Goal: Task Accomplishment & Management: Use online tool/utility

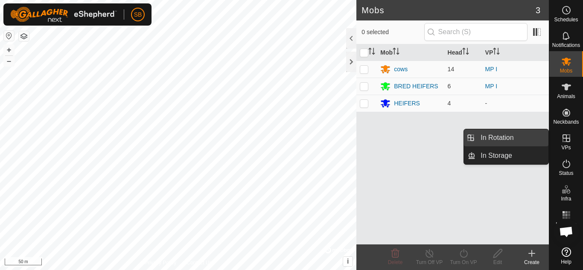
click at [522, 144] on link "In Rotation" at bounding box center [512, 137] width 73 height 17
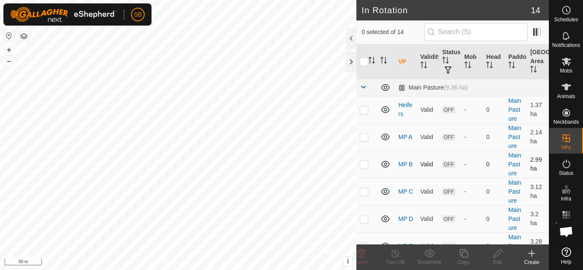
checkbox input "true"
checkbox input "false"
checkbox input "true"
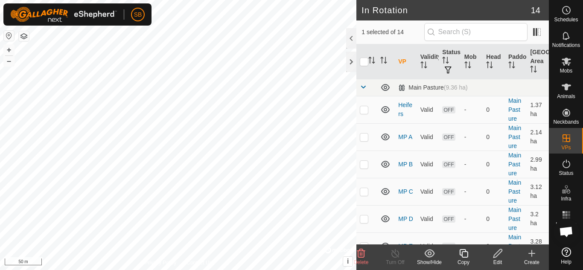
click at [496, 252] on icon at bounding box center [498, 254] width 11 height 10
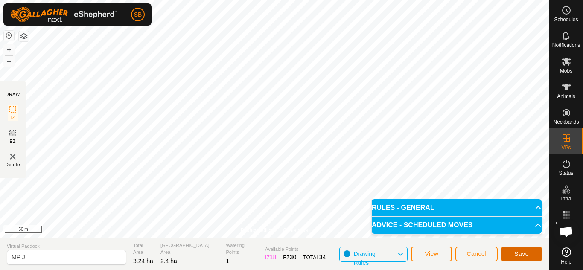
click at [520, 253] on span "Save" at bounding box center [522, 254] width 15 height 7
click at [469, 251] on span "Cancel" at bounding box center [477, 254] width 20 height 7
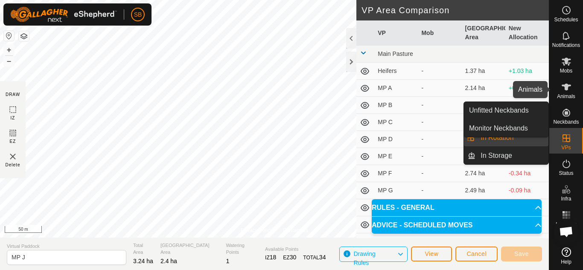
click at [564, 96] on span "Animals" at bounding box center [566, 96] width 18 height 5
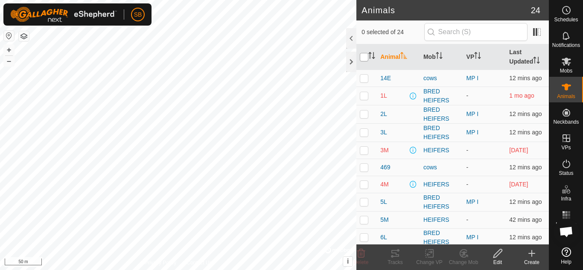
click at [365, 56] on input "checkbox" at bounding box center [364, 57] width 9 height 9
checkbox input "true"
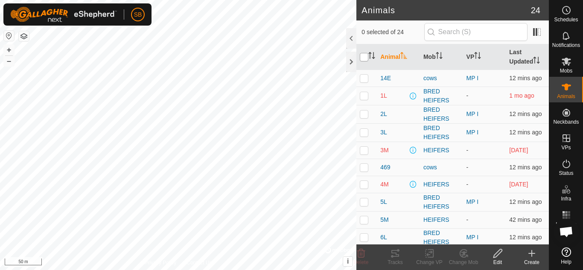
checkbox input "true"
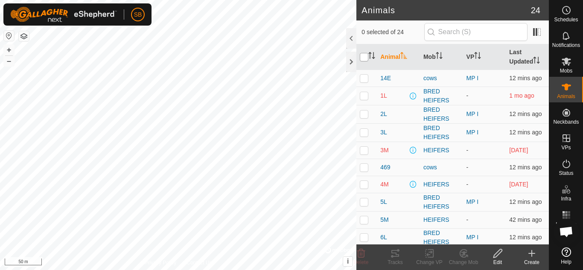
checkbox input "true"
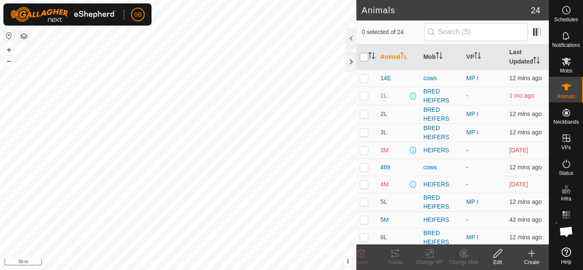
checkbox input "true"
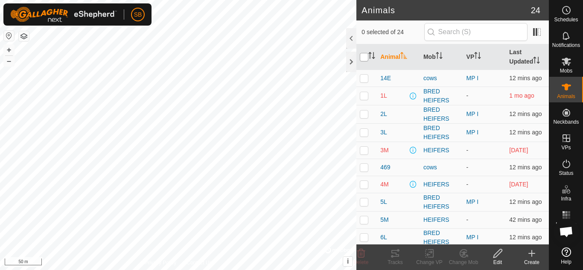
checkbox input "true"
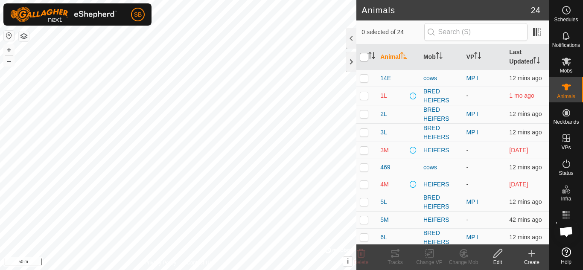
checkbox input "true"
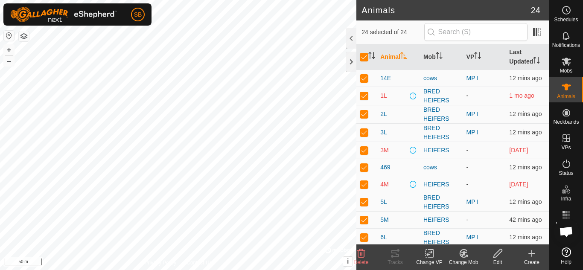
click at [363, 93] on p-checkbox at bounding box center [364, 95] width 9 height 7
checkbox input "false"
click at [365, 151] on p-checkbox at bounding box center [364, 150] width 9 height 7
checkbox input "false"
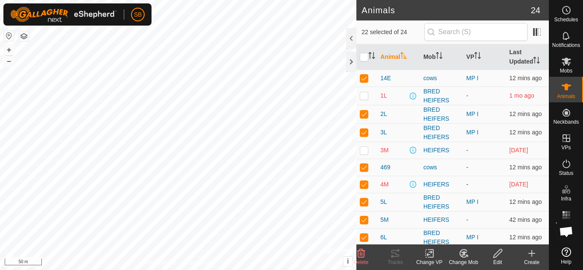
click at [363, 183] on p-checkbox at bounding box center [364, 184] width 9 height 7
checkbox input "false"
click at [562, 34] on icon at bounding box center [567, 36] width 10 height 10
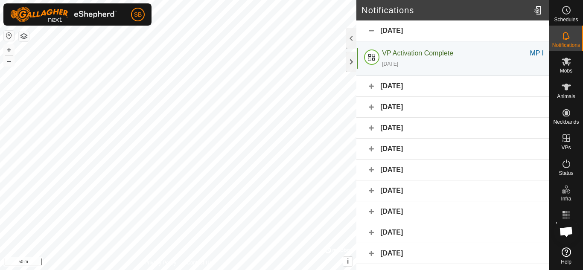
click at [419, 31] on div "[DATE]" at bounding box center [453, 31] width 193 height 21
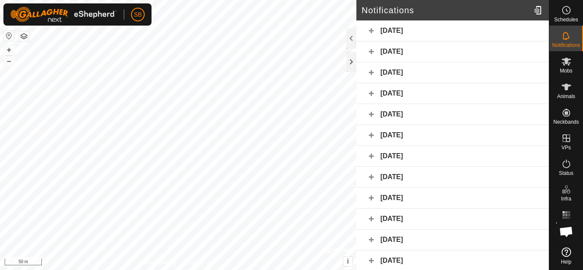
click at [419, 31] on div "[DATE]" at bounding box center [453, 31] width 193 height 21
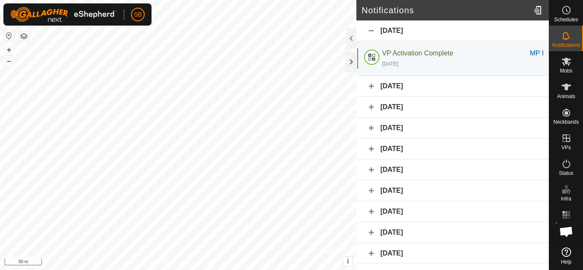
click at [371, 85] on div "[DATE]" at bounding box center [453, 86] width 193 height 21
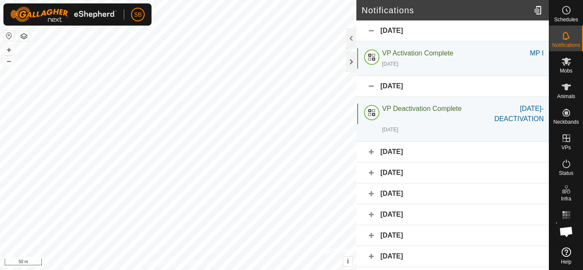
click at [372, 155] on div "[DATE]" at bounding box center [453, 152] width 193 height 21
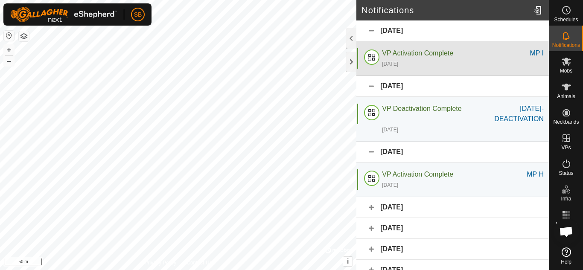
click at [398, 47] on div "VP Activation Complete MP I [DATE]" at bounding box center [453, 58] width 193 height 35
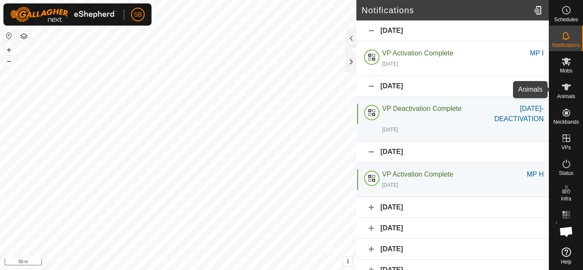
click at [570, 93] on es-animals-svg-icon at bounding box center [566, 87] width 15 height 14
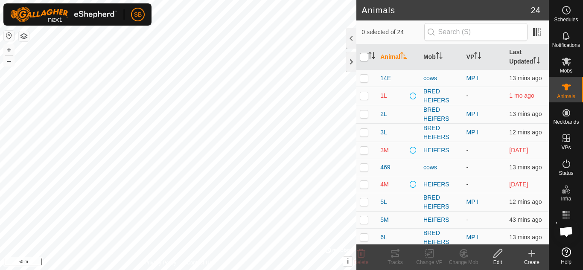
click at [365, 56] on input "checkbox" at bounding box center [364, 57] width 9 height 9
checkbox input "true"
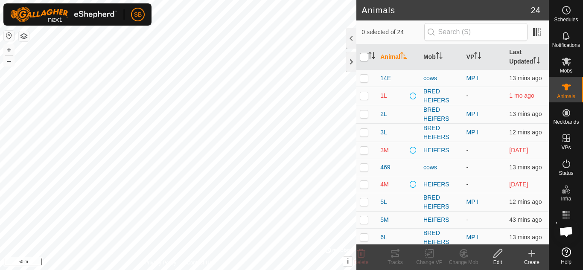
checkbox input "true"
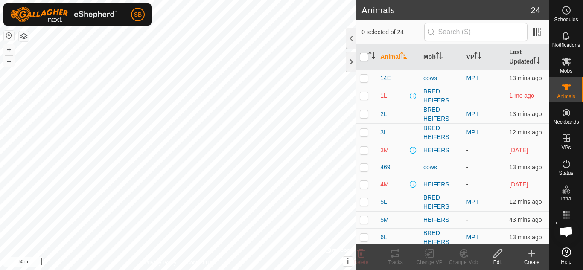
checkbox input "true"
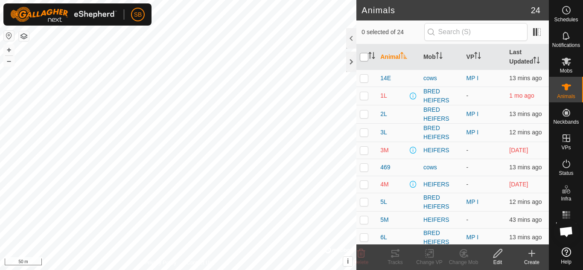
checkbox input "true"
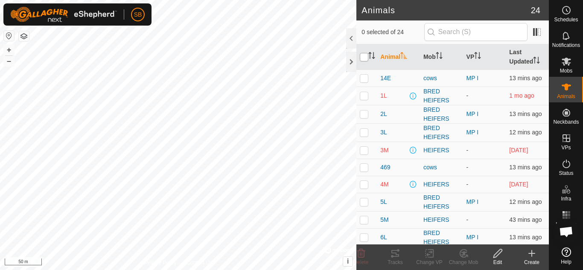
checkbox input "true"
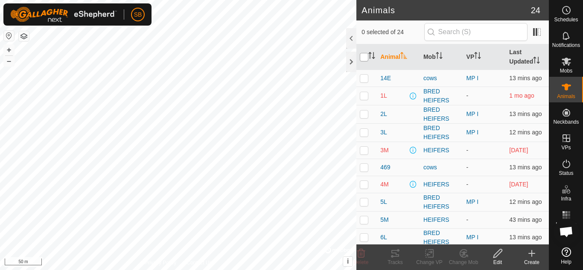
checkbox input "true"
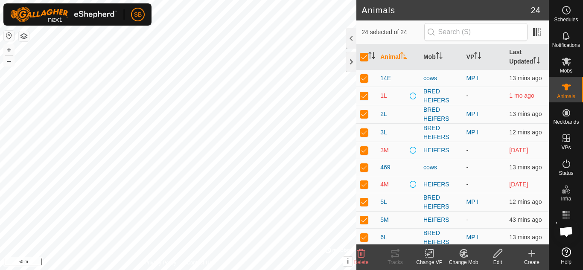
click at [364, 149] on p-checkbox at bounding box center [364, 150] width 9 height 7
checkbox input "false"
click at [364, 184] on p-checkbox at bounding box center [364, 184] width 9 height 7
checkbox input "false"
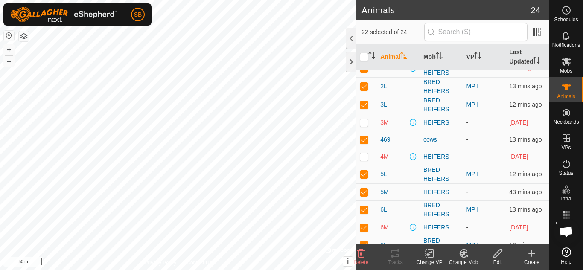
scroll to position [31, 0]
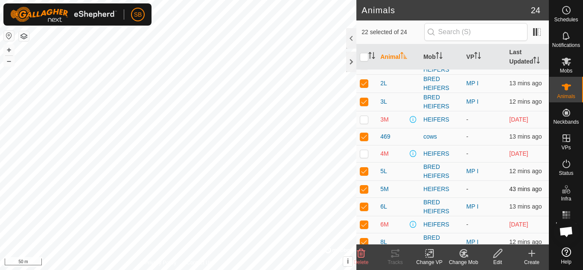
click at [364, 190] on p-checkbox at bounding box center [364, 189] width 9 height 7
checkbox input "false"
click at [364, 227] on p-checkbox at bounding box center [364, 224] width 9 height 7
checkbox input "false"
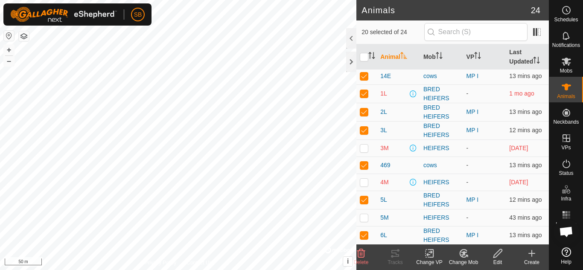
scroll to position [0, 0]
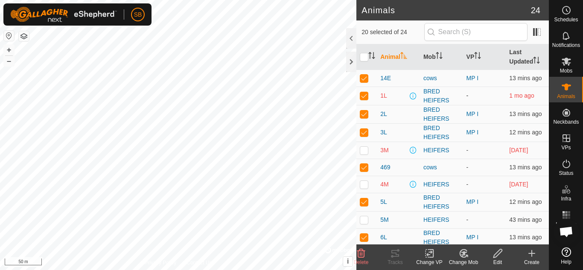
click at [362, 98] on p-checkbox at bounding box center [364, 95] width 9 height 7
checkbox input "false"
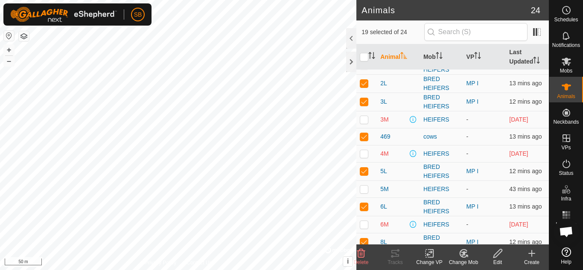
scroll to position [26, 0]
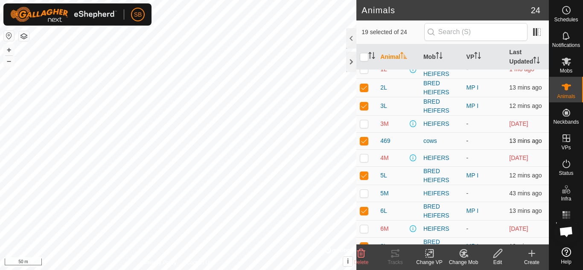
click at [366, 140] on p-checkbox at bounding box center [364, 141] width 9 height 7
checkbox input "false"
click at [428, 253] on icon at bounding box center [430, 254] width 11 height 10
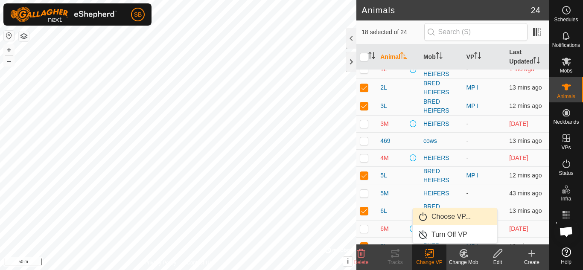
click at [446, 216] on link "Choose VP..." at bounding box center [455, 216] width 85 height 17
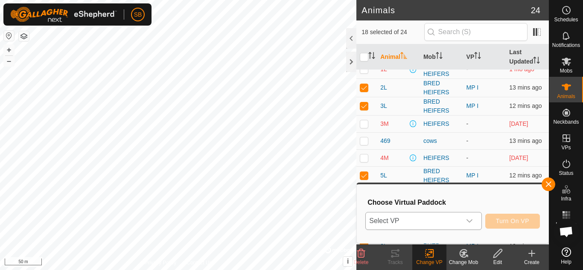
click at [471, 217] on div "dropdown trigger" at bounding box center [469, 221] width 17 height 17
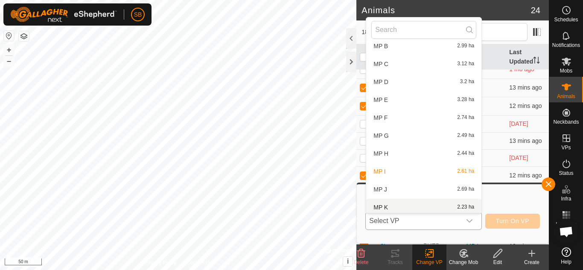
scroll to position [63, 0]
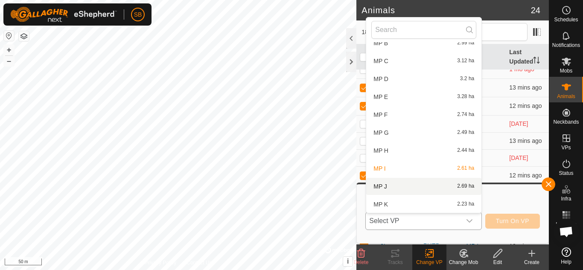
click at [388, 183] on li "MP J 2.69 ha" at bounding box center [423, 186] width 115 height 17
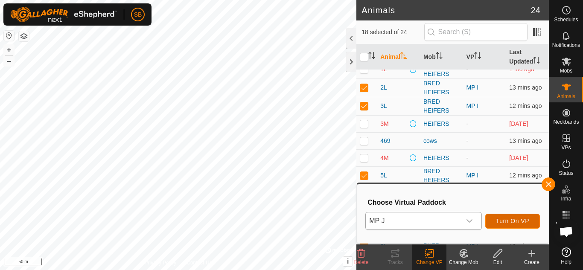
click at [518, 217] on button "Turn On VP" at bounding box center [513, 221] width 55 height 15
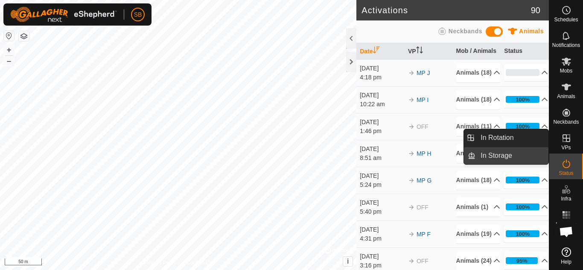
click at [509, 156] on link "In Storage" at bounding box center [512, 155] width 73 height 17
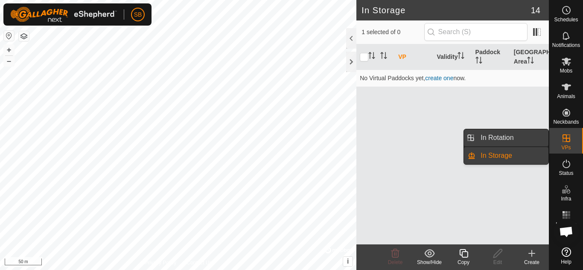
click at [523, 131] on link "In Rotation" at bounding box center [512, 137] width 73 height 17
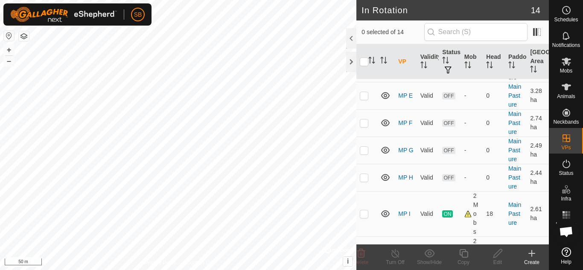
scroll to position [270, 0]
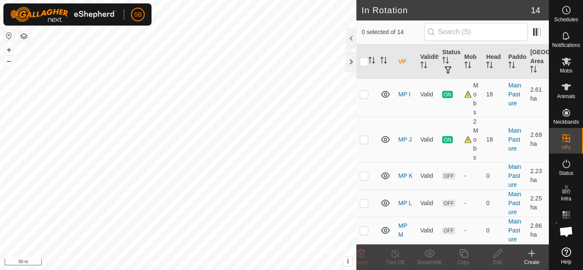
click at [537, 255] on create-svg-icon at bounding box center [532, 254] width 34 height 10
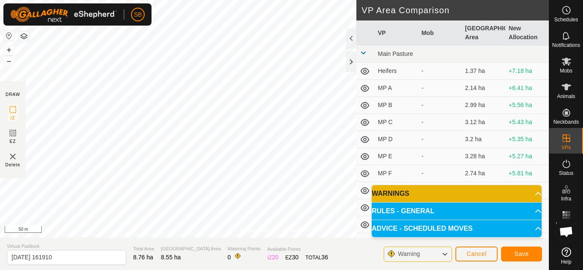
click at [9, 62] on button "–" at bounding box center [9, 61] width 10 height 10
click at [478, 258] on button "Cancel" at bounding box center [477, 254] width 42 height 15
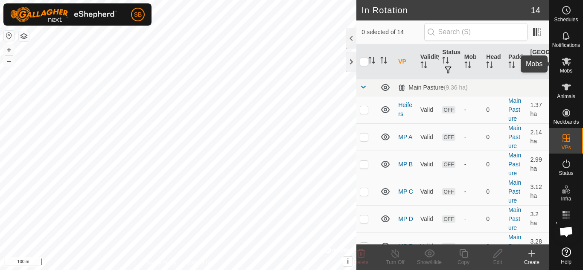
click at [573, 64] on es-mob-svg-icon at bounding box center [566, 62] width 15 height 14
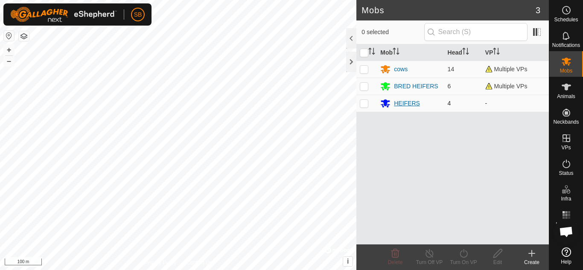
click at [410, 102] on div "HEIFERS" at bounding box center [407, 103] width 26 height 9
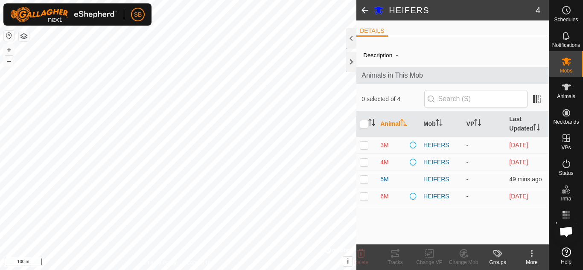
click at [528, 146] on span "[DATE]" at bounding box center [519, 145] width 19 height 7
click at [536, 100] on span at bounding box center [537, 99] width 14 height 14
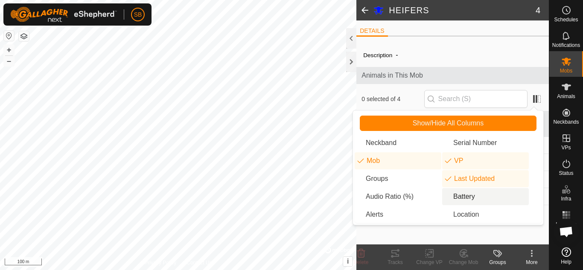
click at [476, 196] on li "Battery" at bounding box center [485, 196] width 87 height 17
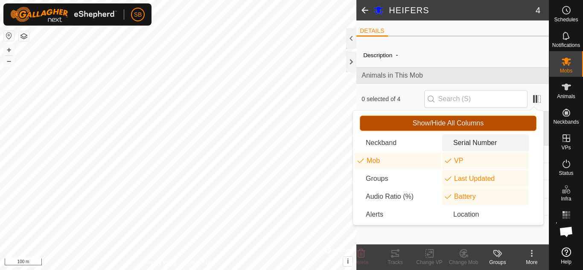
click at [504, 122] on button "Show/Hide All Columns" at bounding box center [448, 123] width 177 height 15
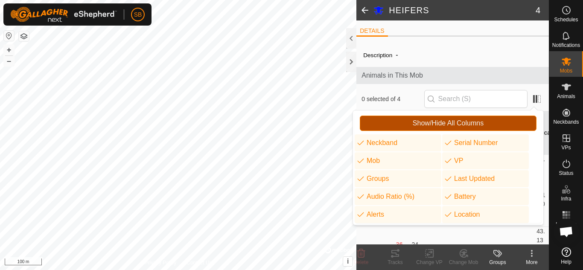
click at [508, 123] on button "Show/Hide All Columns" at bounding box center [448, 123] width 177 height 15
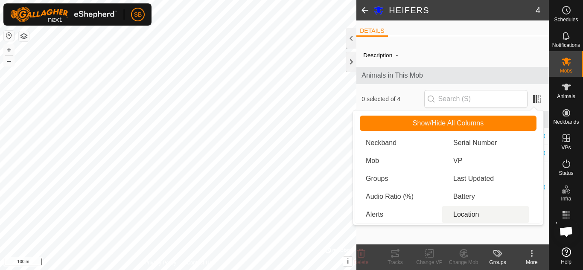
click at [452, 234] on div "Description - Animals in This Mob 0 selected of 4 Animal 3M 4M 5M 6M" at bounding box center [453, 144] width 193 height 202
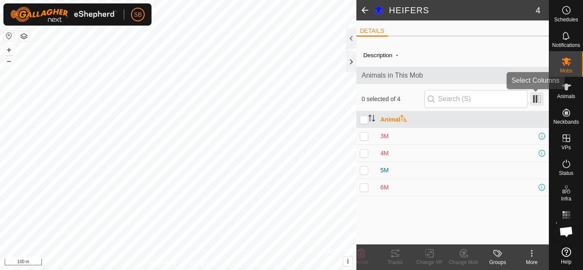
click at [538, 98] on span at bounding box center [537, 99] width 14 height 14
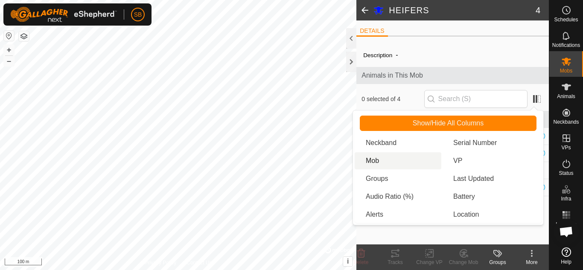
click at [384, 168] on li "Mob" at bounding box center [398, 160] width 87 height 17
click at [463, 193] on li "Battery" at bounding box center [485, 196] width 87 height 17
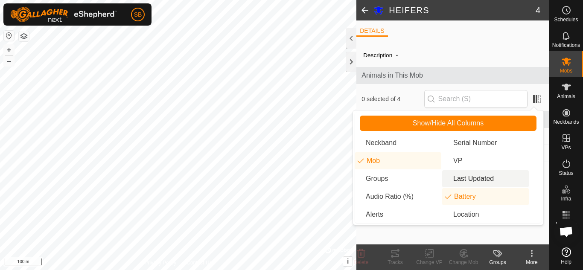
click at [467, 178] on li "Last Updated" at bounding box center [485, 178] width 87 height 17
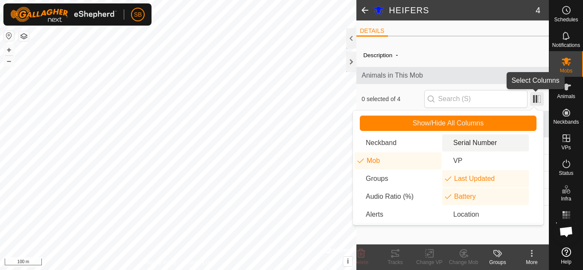
click at [531, 96] on span at bounding box center [537, 99] width 14 height 14
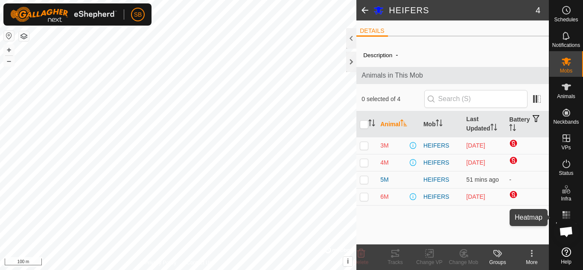
click at [567, 214] on icon at bounding box center [567, 215] width 10 height 10
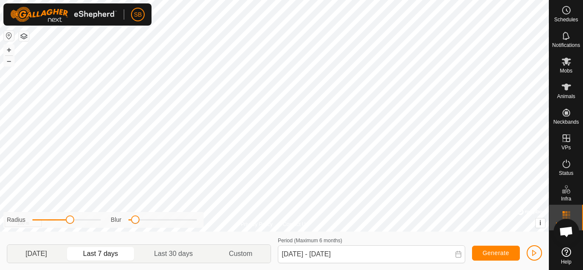
click at [48, 255] on p-togglebutton "[DATE]" at bounding box center [36, 254] width 58 height 18
type input "[DATE] - [DATE]"
click at [502, 255] on span "Generate" at bounding box center [496, 253] width 26 height 7
